Goal: Task Accomplishment & Management: Complete application form

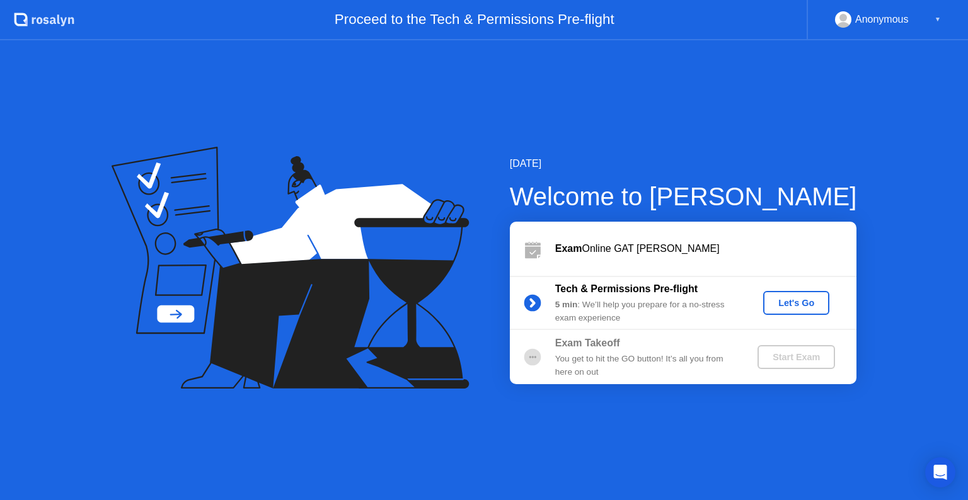
click at [575, 302] on b "5 min" at bounding box center [566, 304] width 23 height 9
click at [0, 346] on div "[DATE] Welcome to [PERSON_NAME] Exam Online GAT [PERSON_NAME] Tech & Permission…" at bounding box center [484, 270] width 968 height 460
click at [805, 308] on div "Let's Go" at bounding box center [796, 303] width 56 height 10
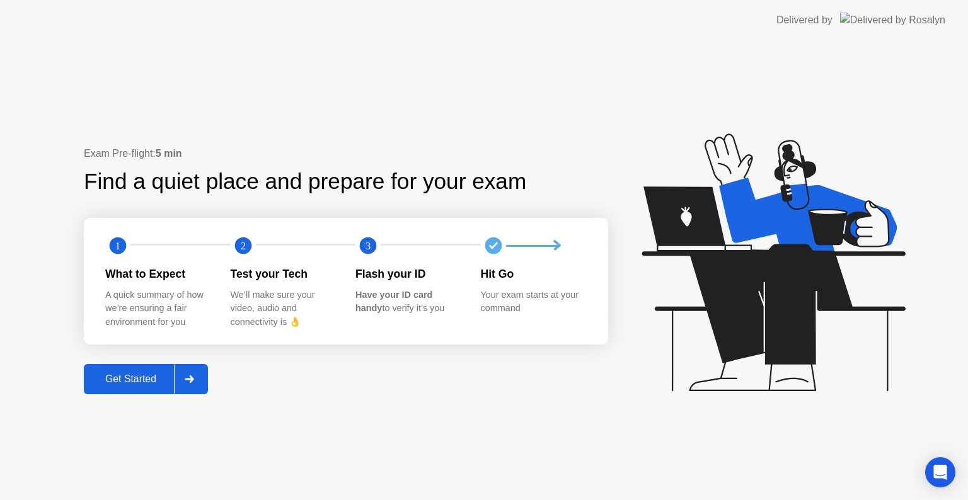
click at [187, 374] on div at bounding box center [189, 379] width 30 height 29
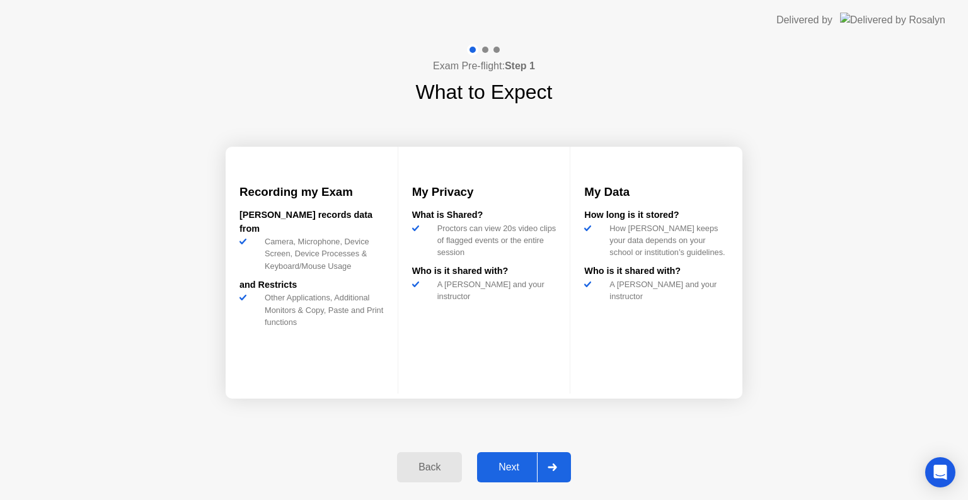
click at [519, 479] on button "Next" at bounding box center [524, 467] width 94 height 30
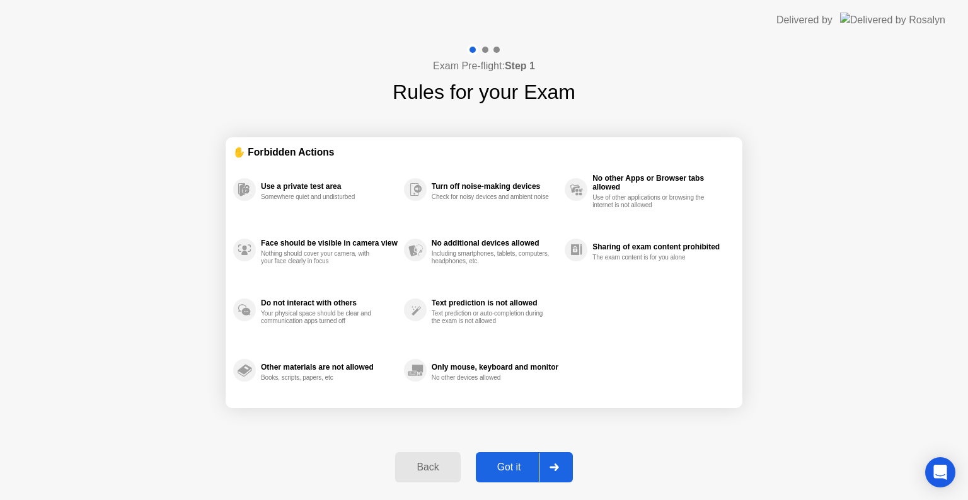
click at [519, 479] on button "Got it" at bounding box center [524, 467] width 97 height 30
select select "**********"
select select "*******"
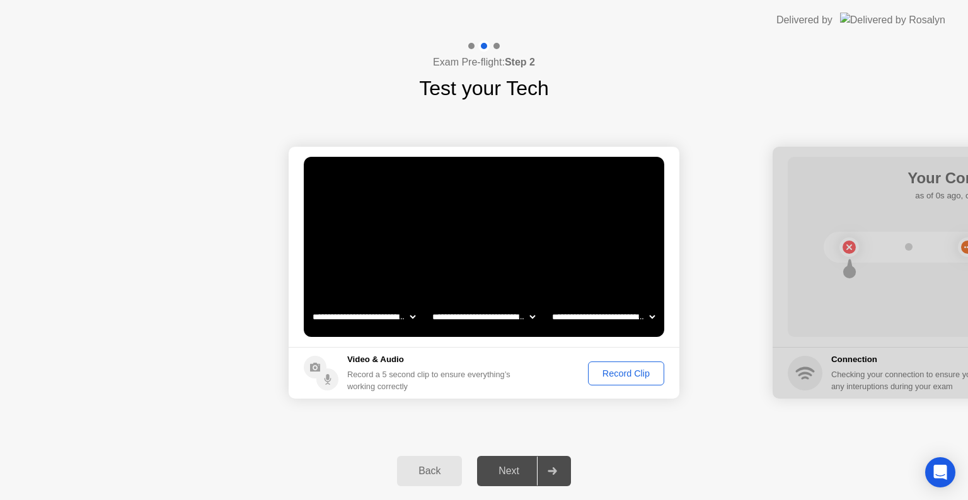
click at [64, 479] on div "Back Next" at bounding box center [484, 471] width 968 height 58
click at [631, 376] on div "Record Clip" at bounding box center [625, 374] width 67 height 10
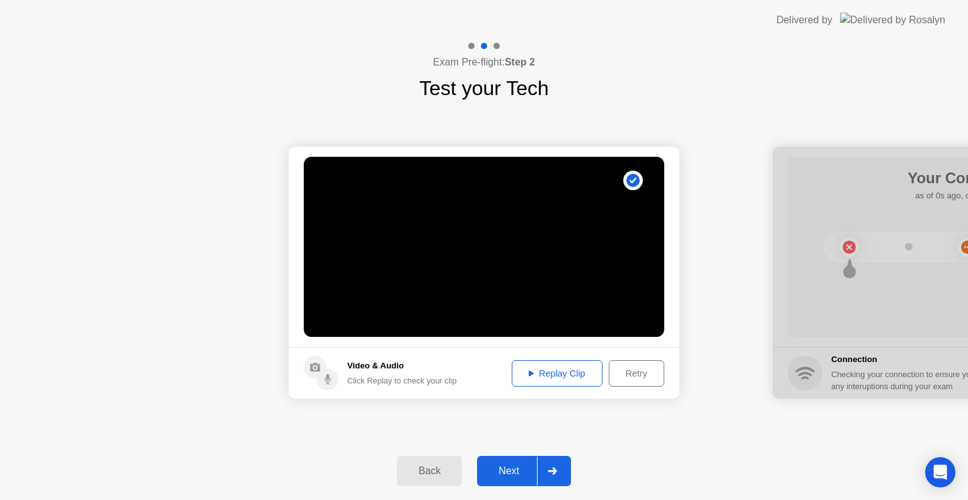
click at [630, 377] on div "Retry" at bounding box center [636, 374] width 47 height 10
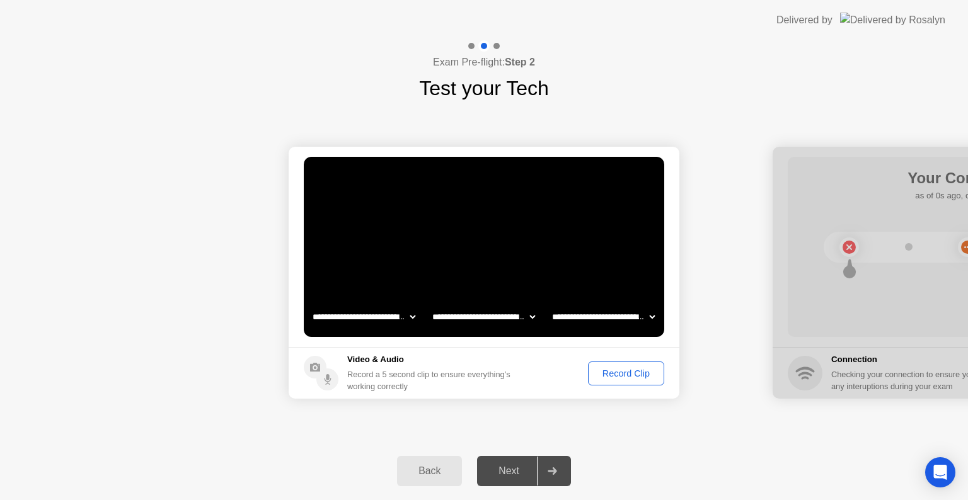
click at [630, 377] on div "Record Clip" at bounding box center [625, 374] width 67 height 10
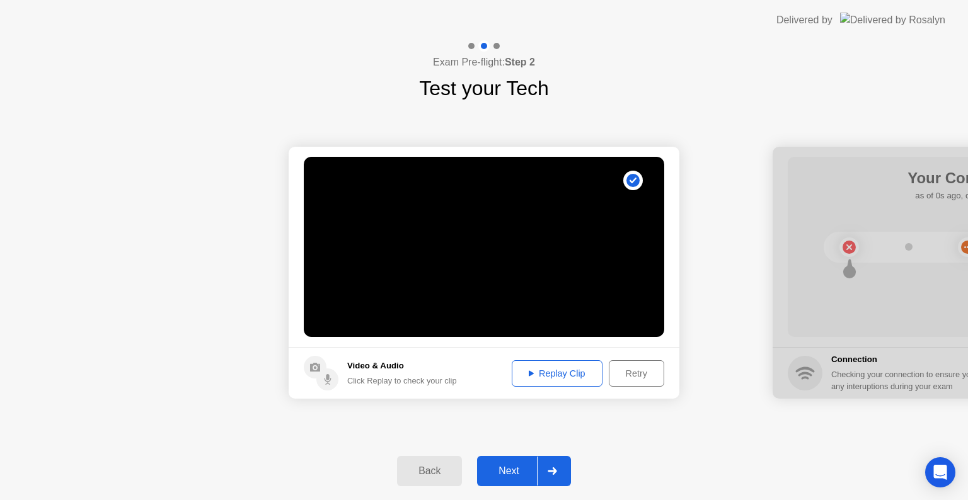
click at [550, 480] on div at bounding box center [552, 471] width 30 height 29
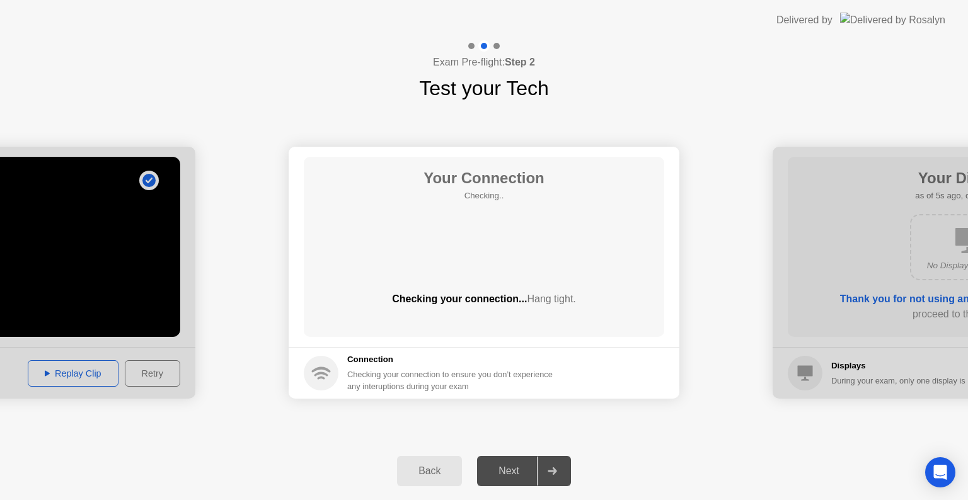
click at [550, 480] on div at bounding box center [552, 471] width 30 height 29
click at [527, 300] on span "Hang tight." at bounding box center [551, 299] width 49 height 11
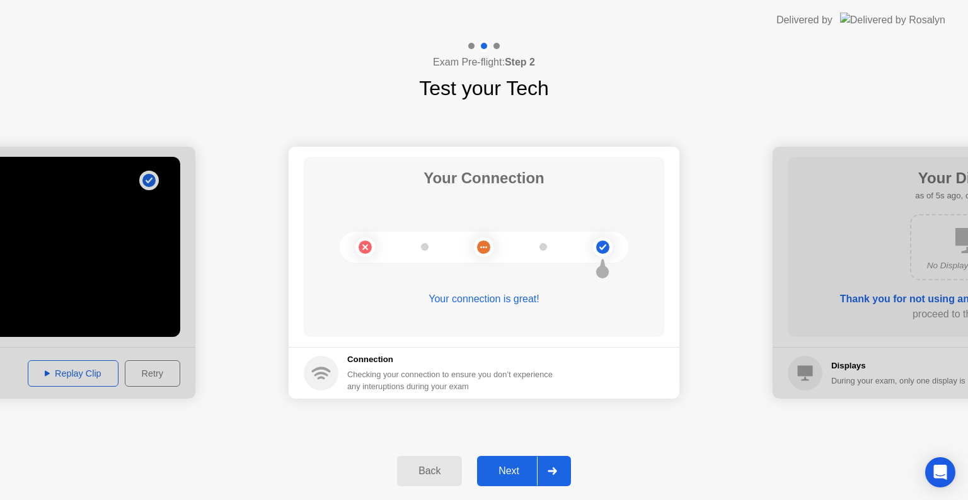
click at [529, 461] on button "Next" at bounding box center [524, 471] width 94 height 30
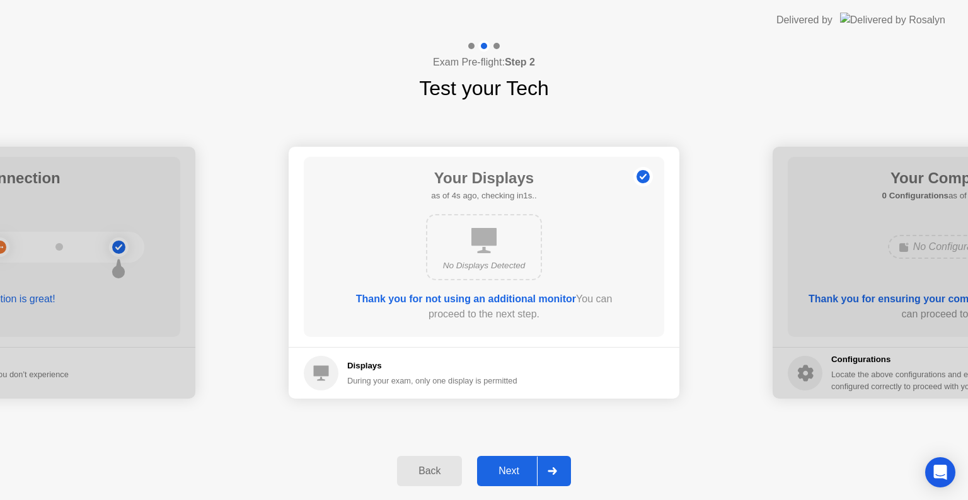
click at [557, 472] on icon at bounding box center [552, 472] width 9 height 8
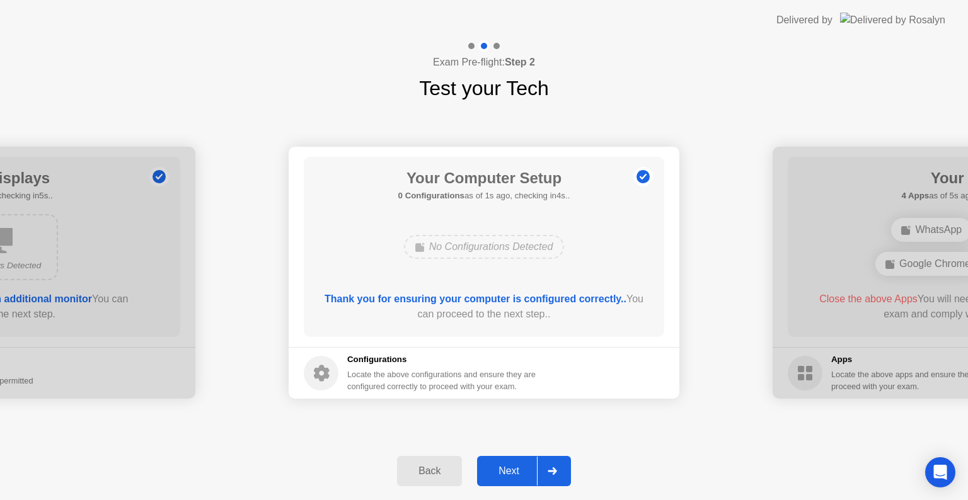
click at [557, 472] on icon at bounding box center [552, 472] width 9 height 8
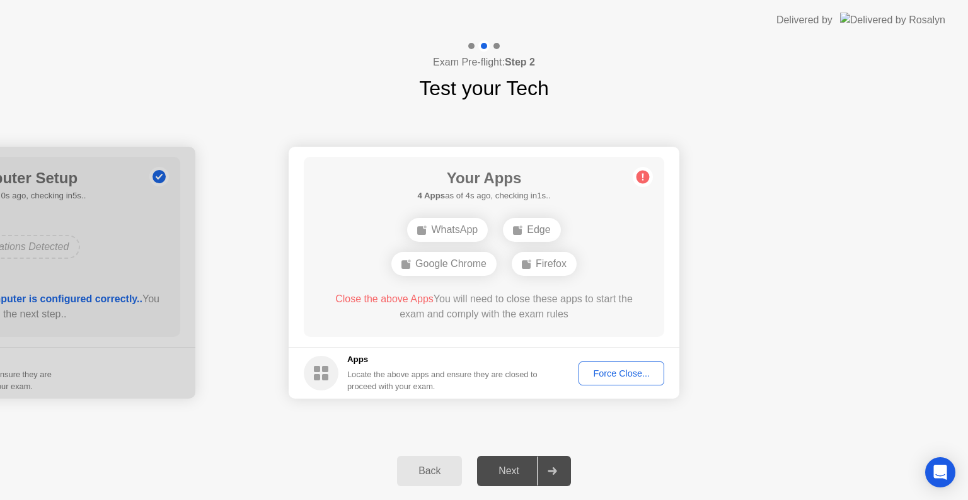
click at [474, 228] on div "WhatsApp" at bounding box center [447, 230] width 81 height 24
click at [517, 236] on div "Edge" at bounding box center [531, 230] width 57 height 24
click at [603, 376] on div "Force Close..." at bounding box center [621, 374] width 77 height 10
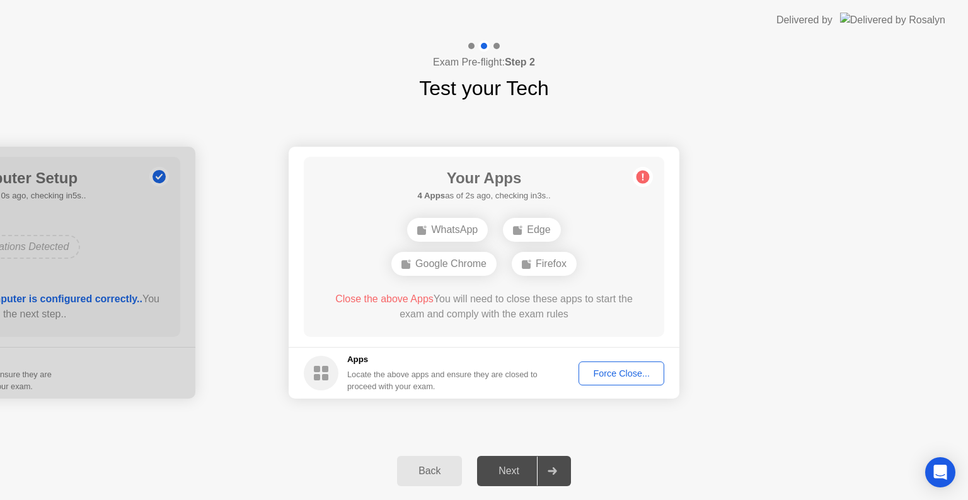
click at [631, 372] on div "Force Close..." at bounding box center [621, 374] width 77 height 10
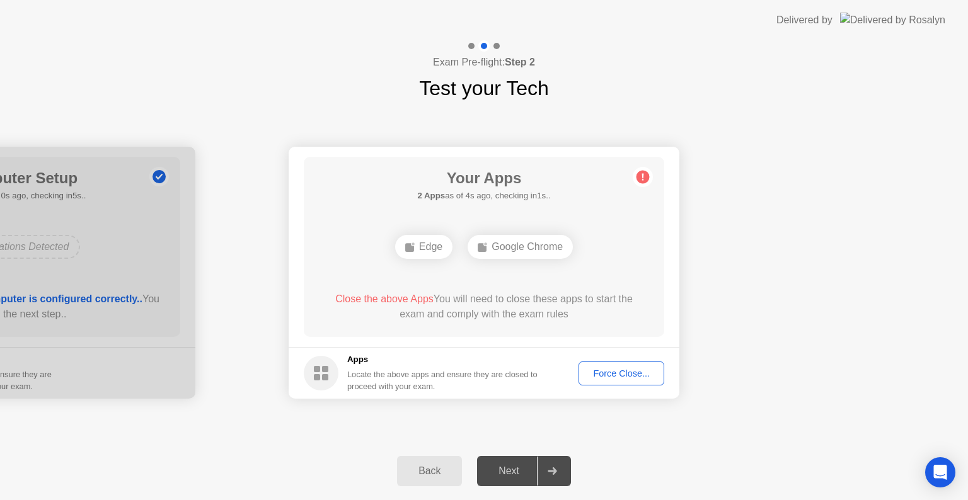
click at [596, 369] on div "Force Close..." at bounding box center [621, 374] width 77 height 10
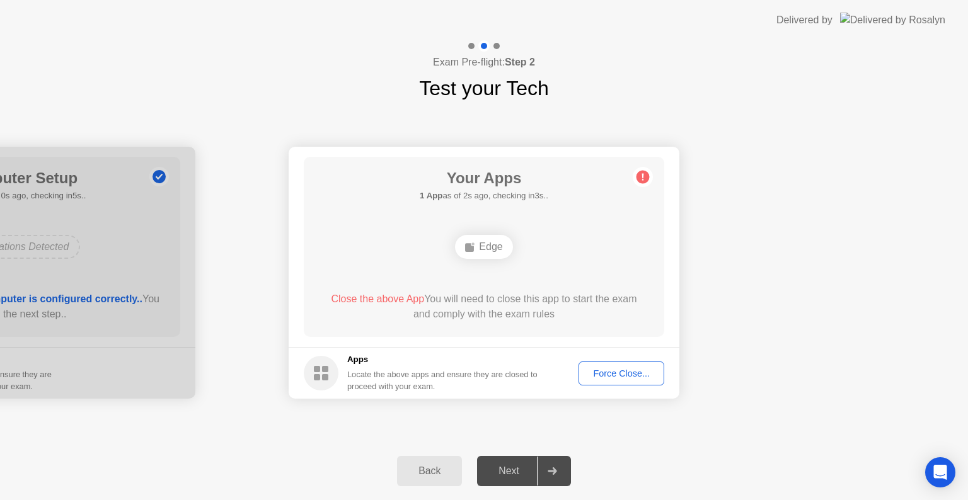
click at [465, 253] on div "Edge" at bounding box center [483, 247] width 57 height 24
click at [479, 245] on div "Edge" at bounding box center [483, 247] width 57 height 24
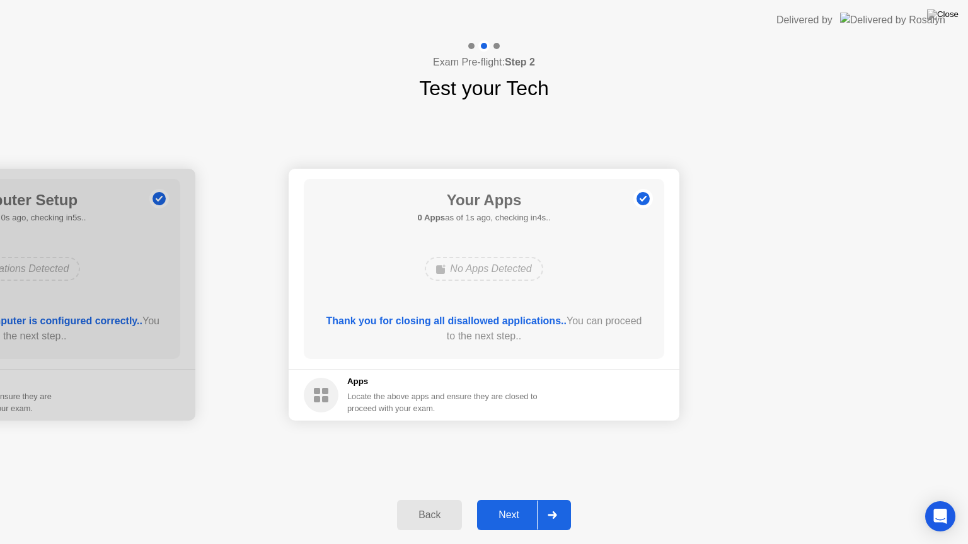
click at [550, 500] on div at bounding box center [552, 515] width 30 height 29
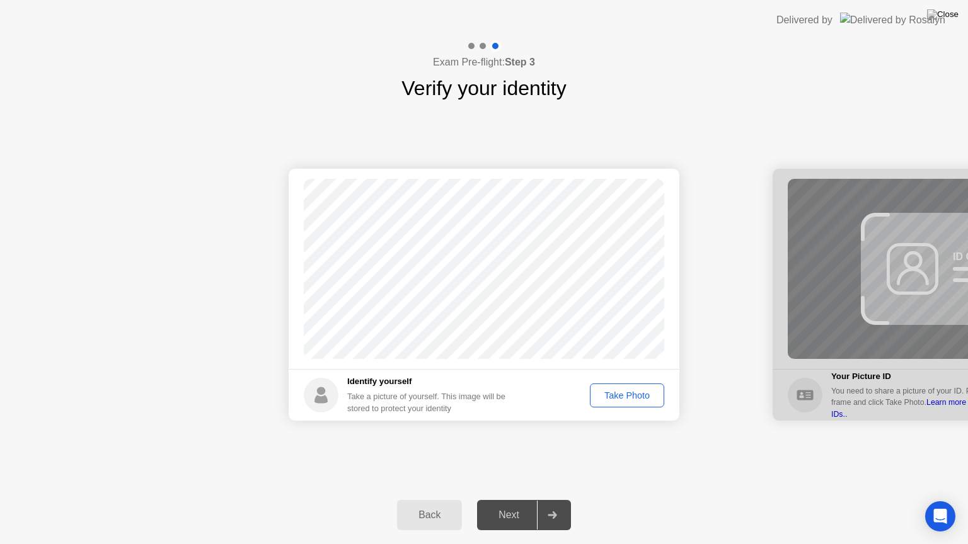
click at [630, 397] on div "Take Photo" at bounding box center [627, 396] width 66 height 10
click at [551, 500] on div at bounding box center [552, 515] width 30 height 29
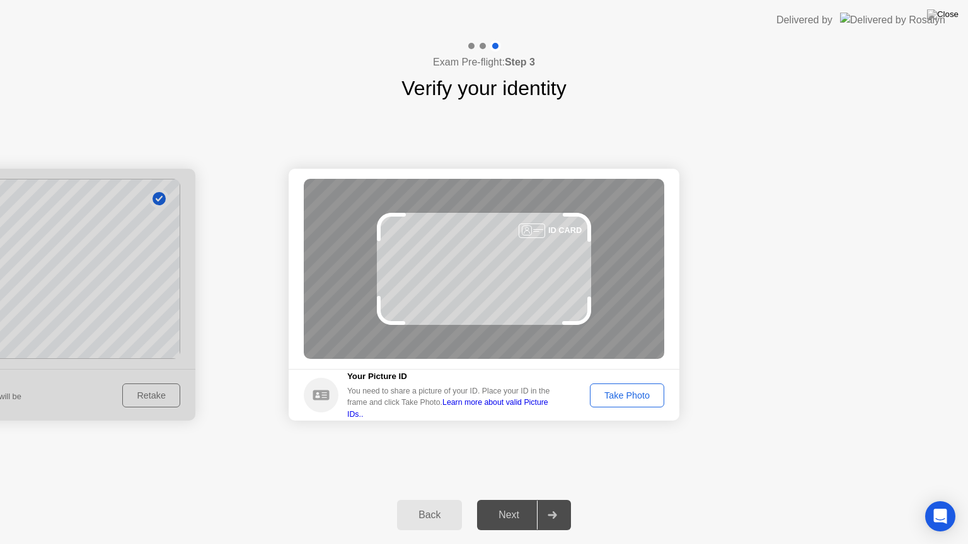
click at [638, 403] on button "Take Photo" at bounding box center [627, 396] width 74 height 24
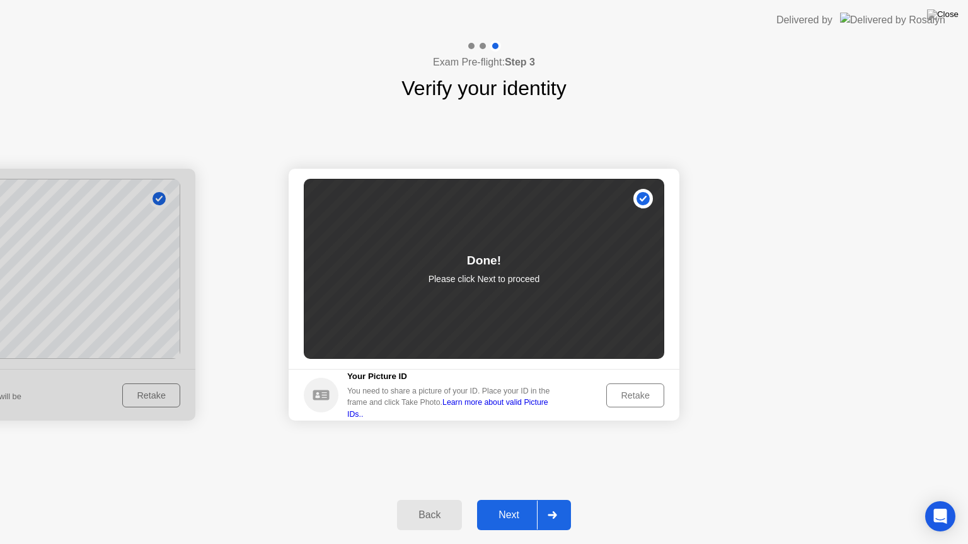
click at [558, 500] on div at bounding box center [552, 515] width 30 height 29
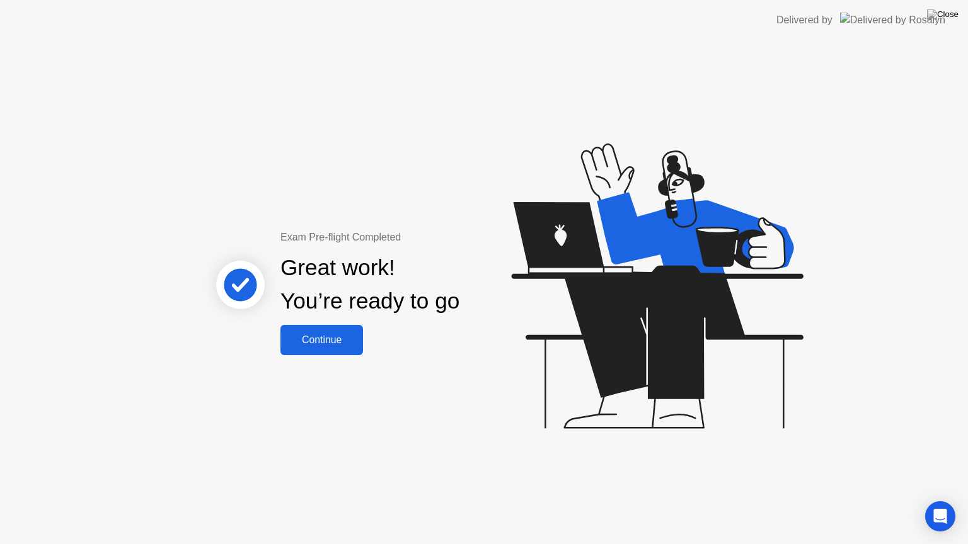
click at [332, 340] on div "Continue" at bounding box center [321, 340] width 75 height 11
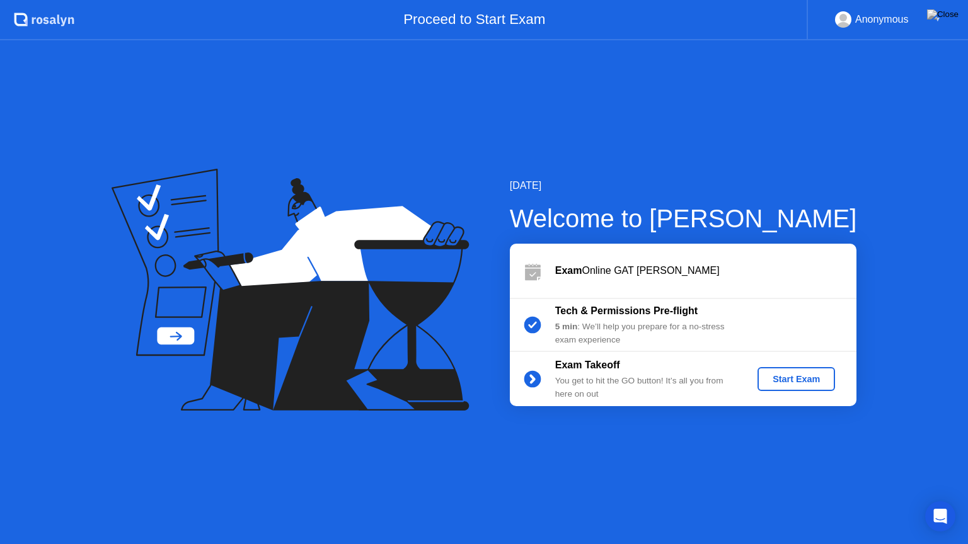
click at [799, 374] on div "Start Exam" at bounding box center [796, 379] width 67 height 10
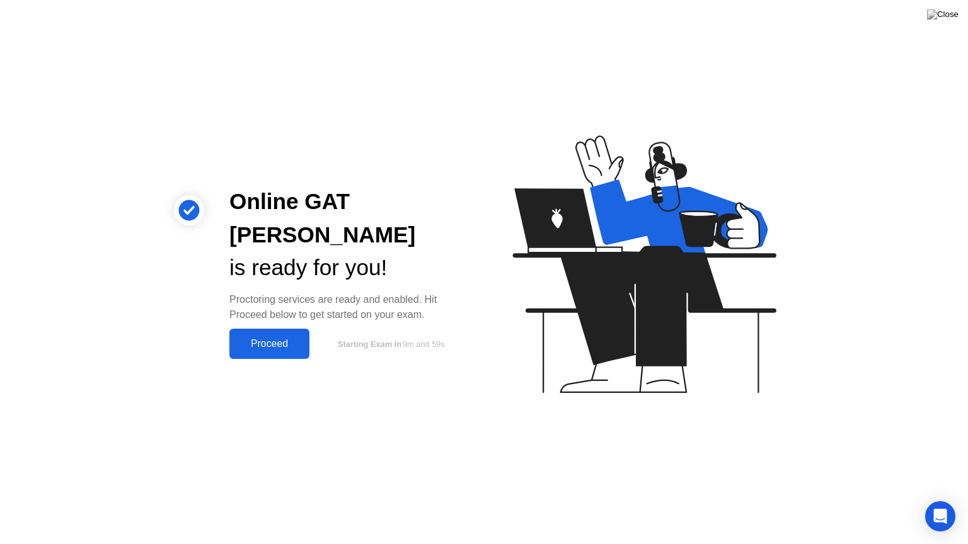
click at [282, 338] on div "Proceed" at bounding box center [269, 343] width 72 height 11
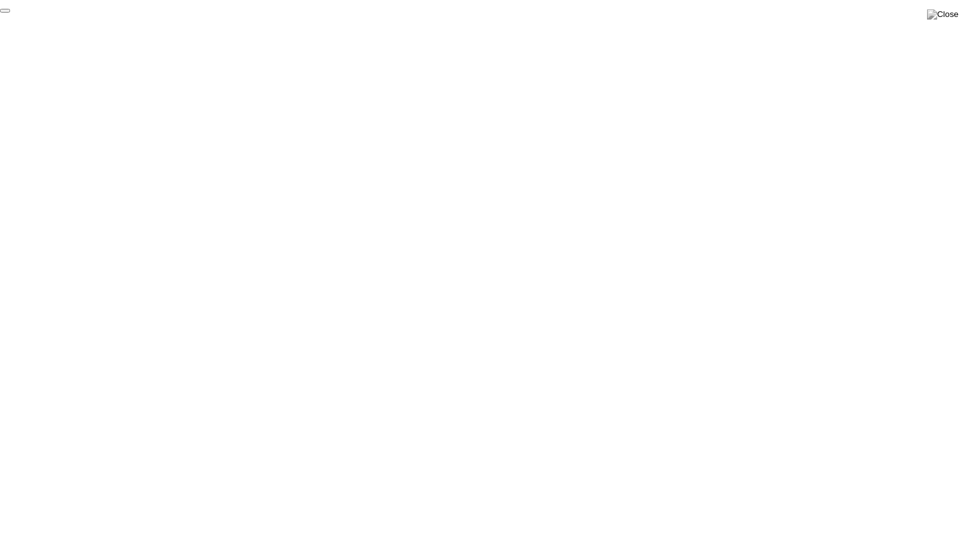
click div "End Proctoring Session"
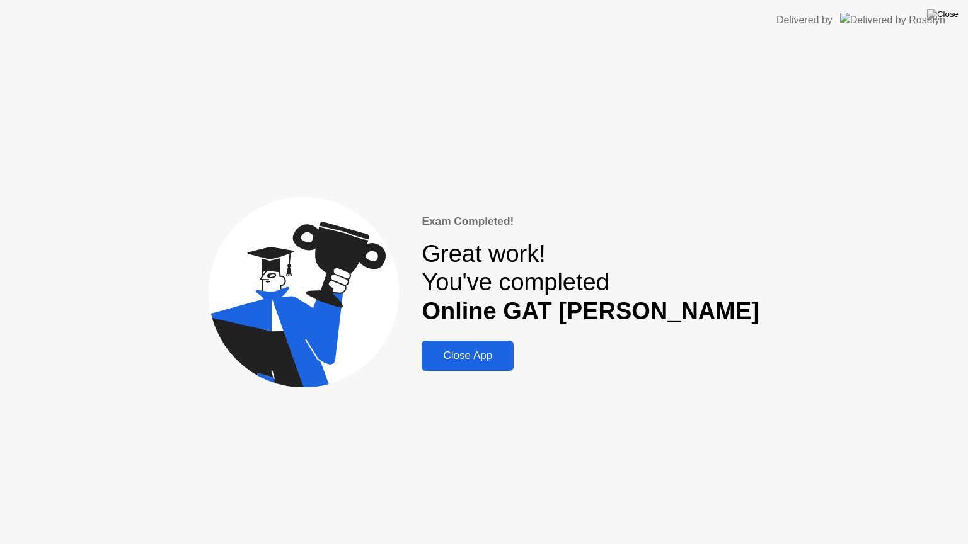
click at [510, 360] on div "Close App" at bounding box center [467, 356] width 84 height 13
